Goal: Task Accomplishment & Management: Manage account settings

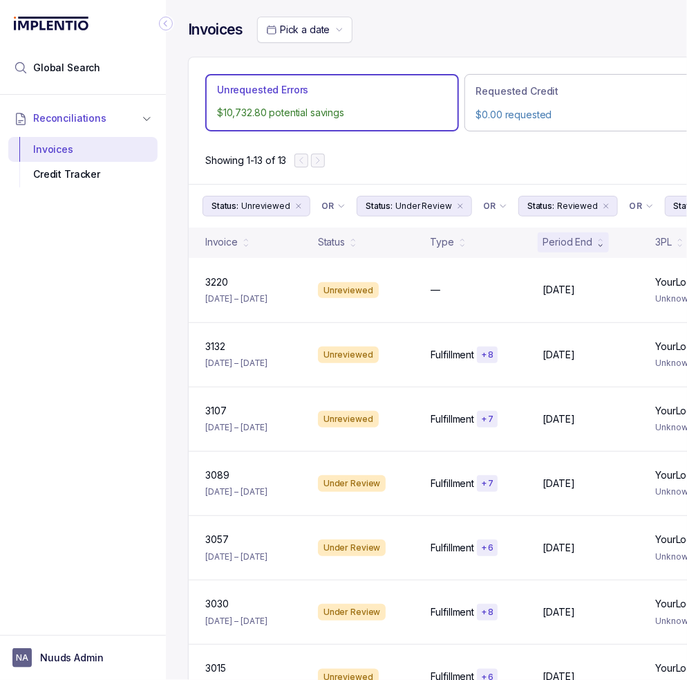
click at [162, 21] on icon "Collapse Icon" at bounding box center [166, 24] width 14 height 14
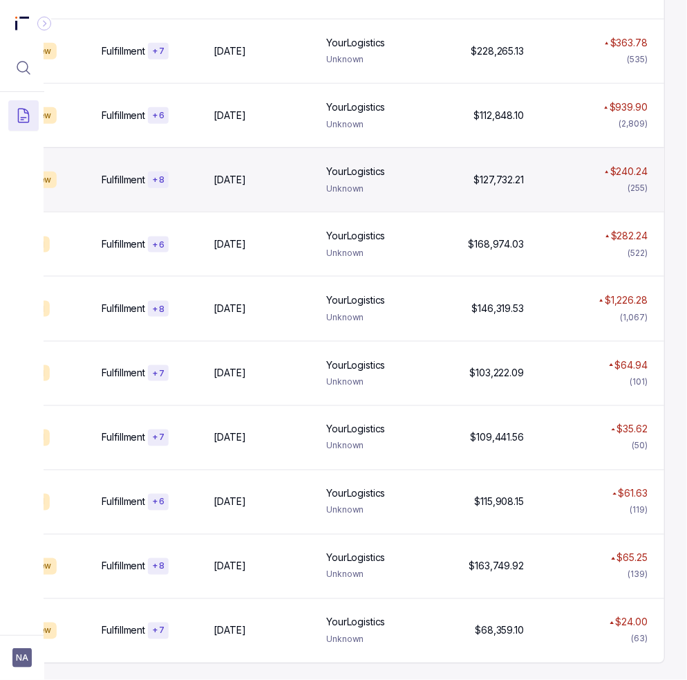
scroll to position [0, 218]
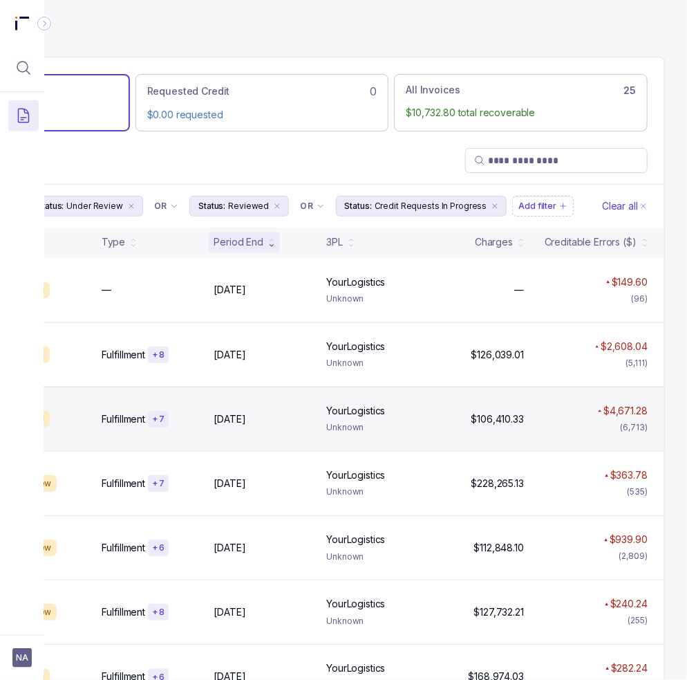
click at [434, 404] on div "3107 [DATE] – [DATE] Unreviewed Fulfillment + [DATE], [DATE], 2025 YourLogistic…" at bounding box center [262, 418] width 805 height 64
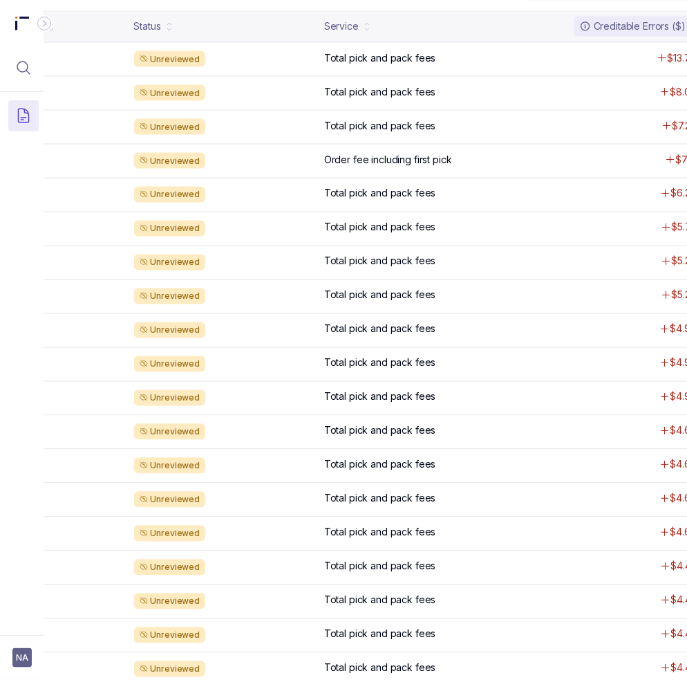
scroll to position [1081, 149]
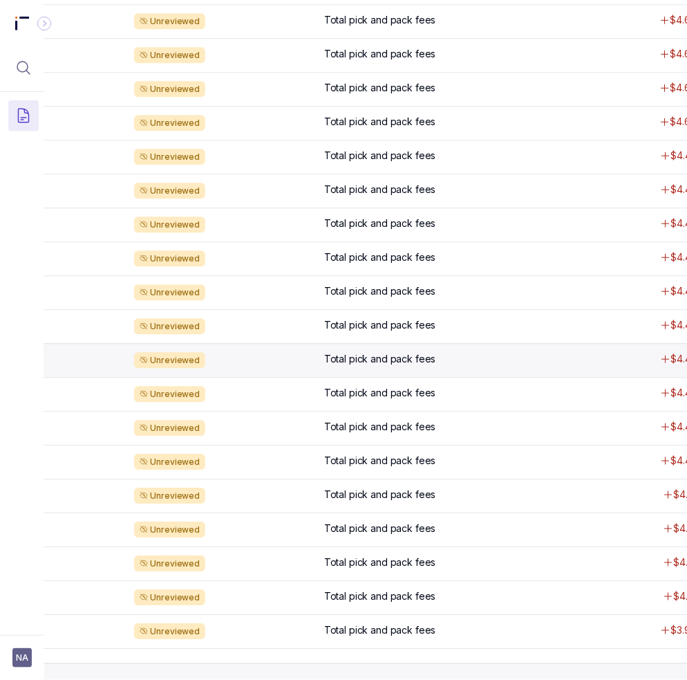
click at [304, 444] on div "NU832886 NU832886 Unreviewed Total pick and pack fees $4.42" at bounding box center [320, 461] width 776 height 34
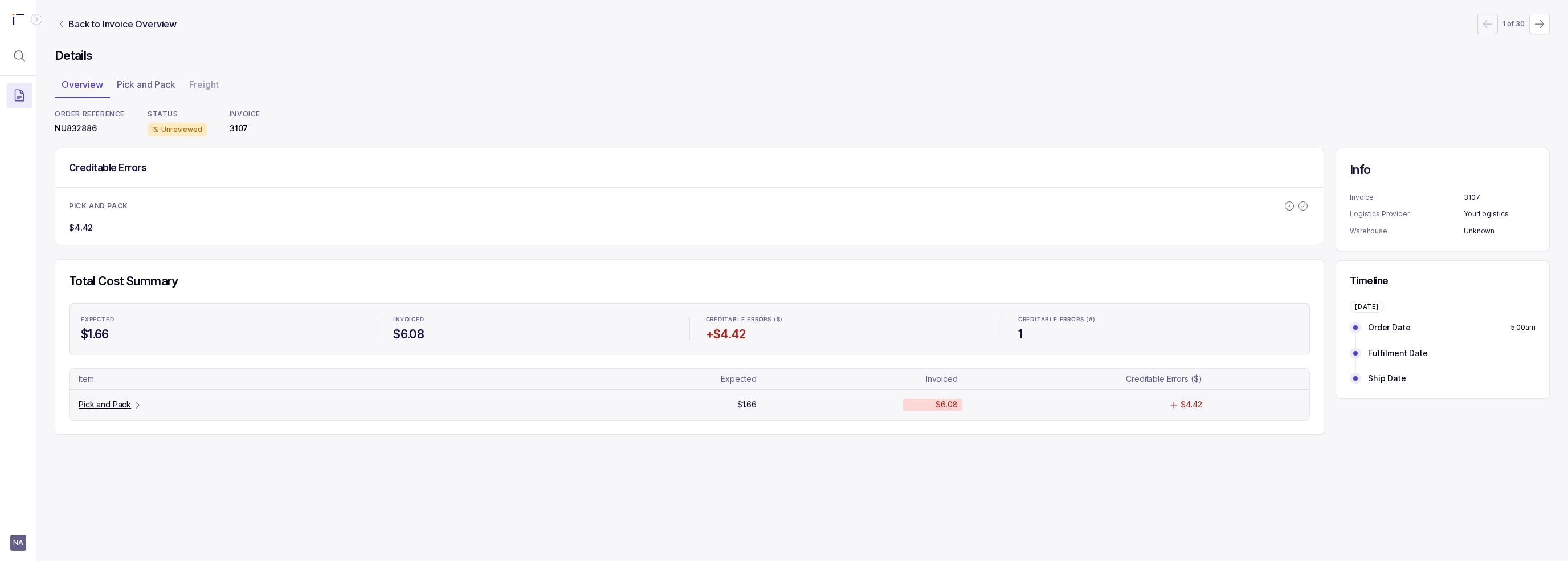
click at [105, 402] on p "Pick and Pack" at bounding box center [105, 404] width 53 height 12
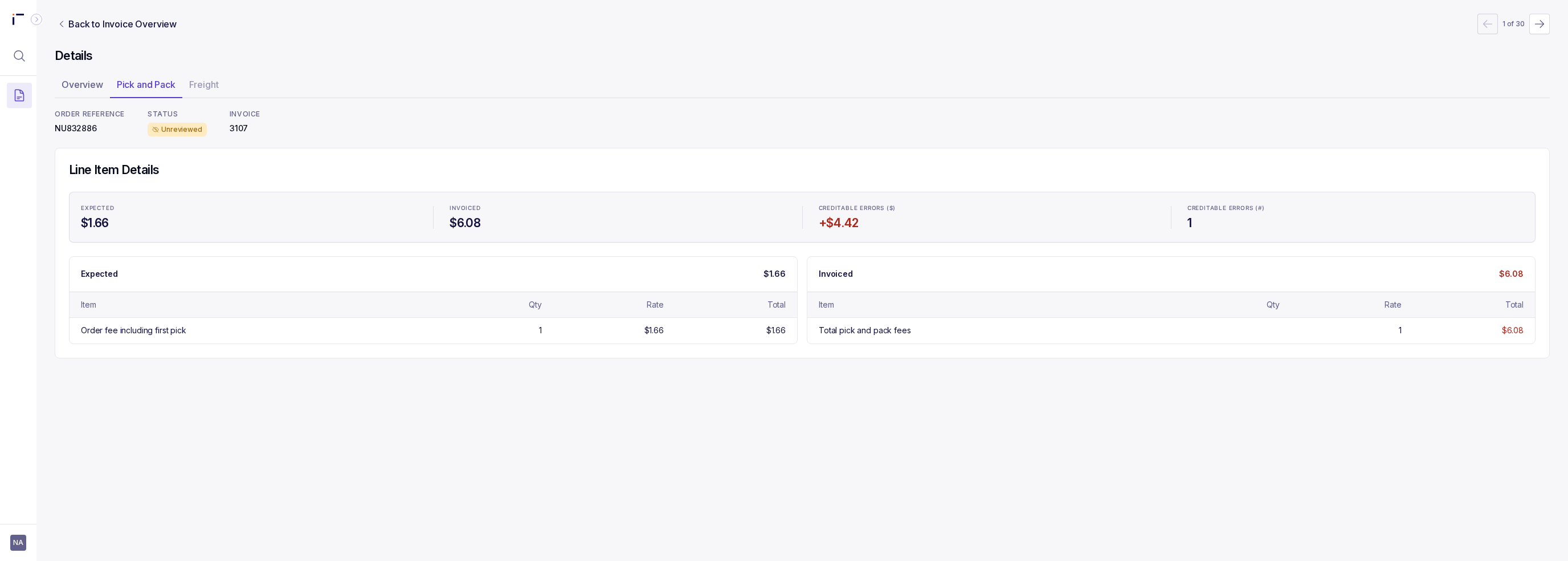
click at [206, 460] on div "Back to Invoice Overview 1 of 30 Details Overview Pick and Pack Freight ORDER R…" at bounding box center [802, 280] width 1532 height 561
drag, startPoint x: 119, startPoint y: 333, endPoint x: 129, endPoint y: 336, distance: 10.4
click at [119, 333] on div "Order fee including first pick" at bounding box center [134, 330] width 106 height 12
click at [96, 82] on p "Overview" at bounding box center [82, 84] width 41 height 14
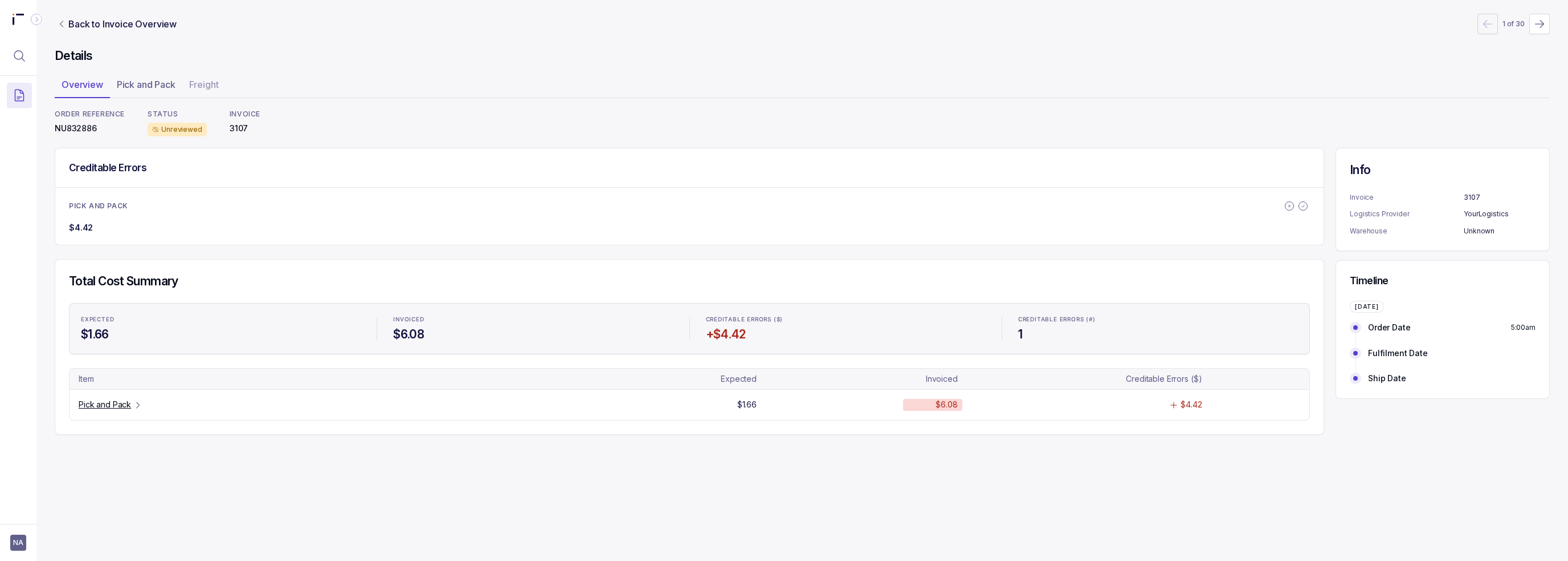
click at [339, 177] on div "Creditable Errors" at bounding box center [689, 167] width 1269 height 39
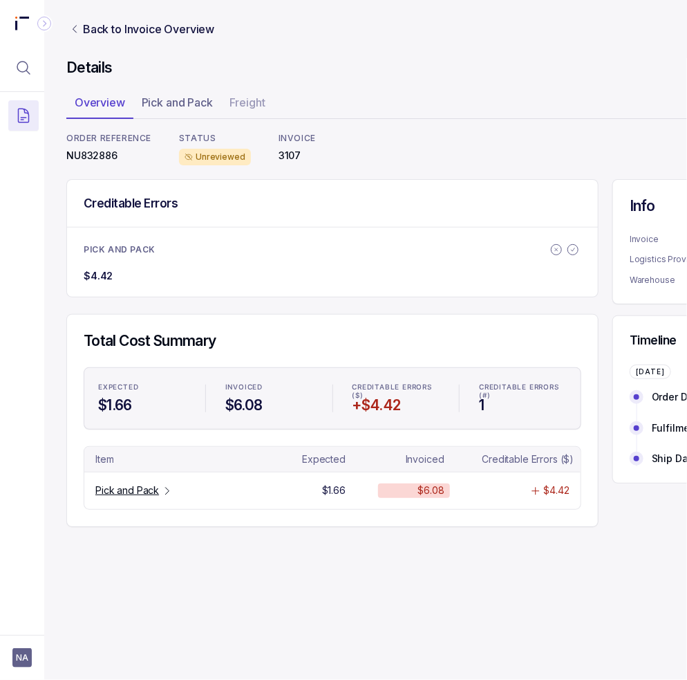
click at [200, 325] on div "Total Cost Summary EXPECTED $1.66 INVOICED $6.08 CREDITABLE ERRORS ($) +$4.42 C…" at bounding box center [332, 420] width 531 height 211
click at [13, 654] on span "NA" at bounding box center [21, 657] width 19 height 19
click at [41, 619] on div "Logout" at bounding box center [82, 627] width 131 height 17
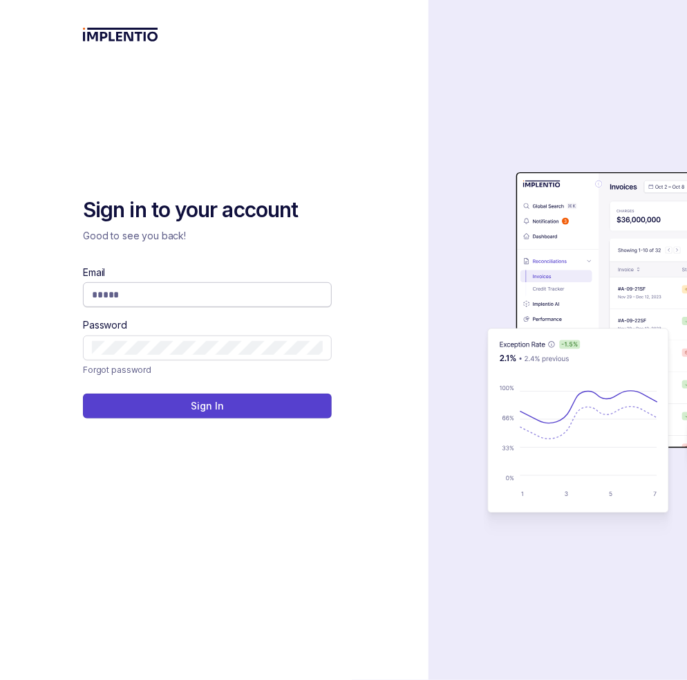
click at [202, 300] on input "Email" at bounding box center [207, 295] width 231 height 14
type input "**********"
